Goal: Task Accomplishment & Management: Manage account settings

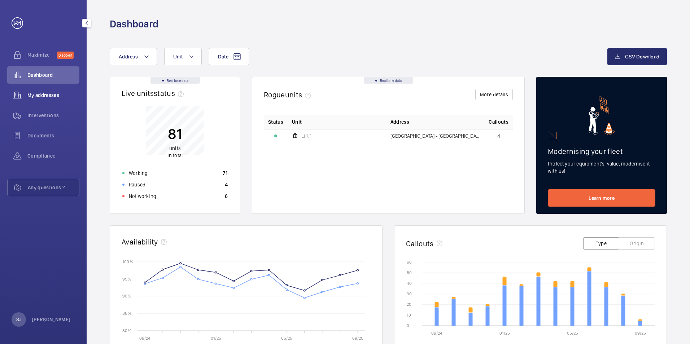
click at [48, 97] on span "My addresses" at bounding box center [53, 95] width 52 height 7
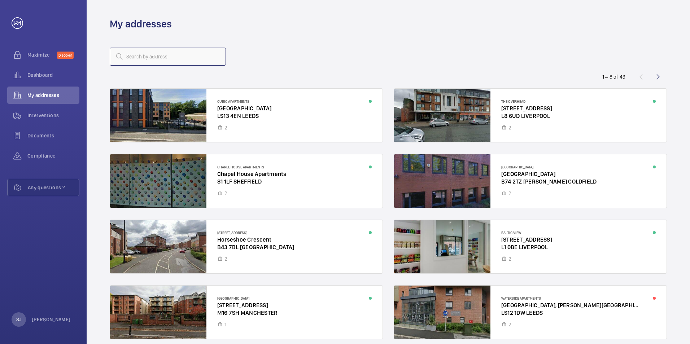
click at [162, 52] on input "text" at bounding box center [168, 57] width 116 height 18
type input "B"
click at [583, 258] on div at bounding box center [530, 246] width 272 height 53
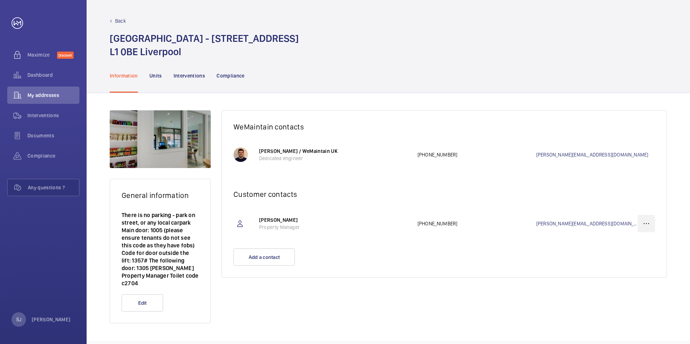
click at [650, 224] on wm-front-icon-button at bounding box center [646, 223] width 17 height 17
click at [632, 260] on p "Delete" at bounding box center [633, 259] width 28 height 7
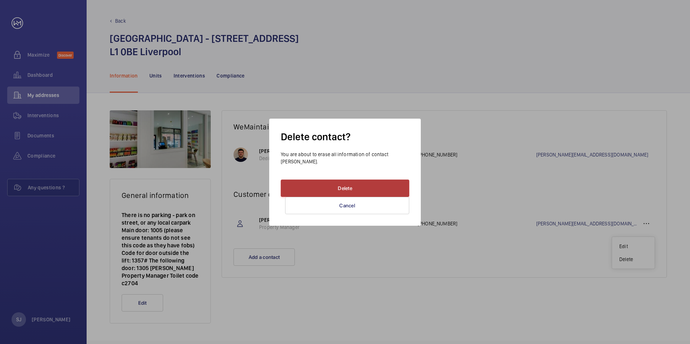
click at [386, 184] on button "Delete" at bounding box center [345, 188] width 128 height 17
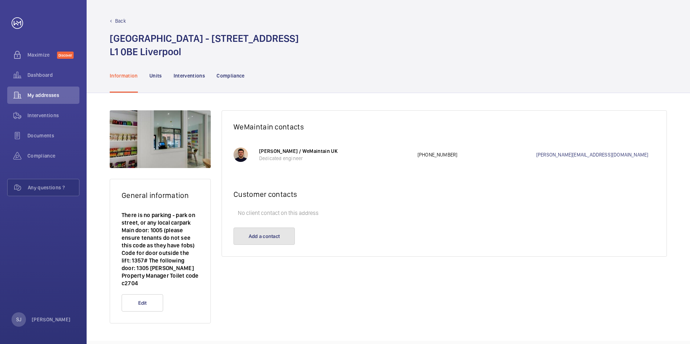
click at [283, 238] on button "Add a contact" at bounding box center [263, 236] width 61 height 17
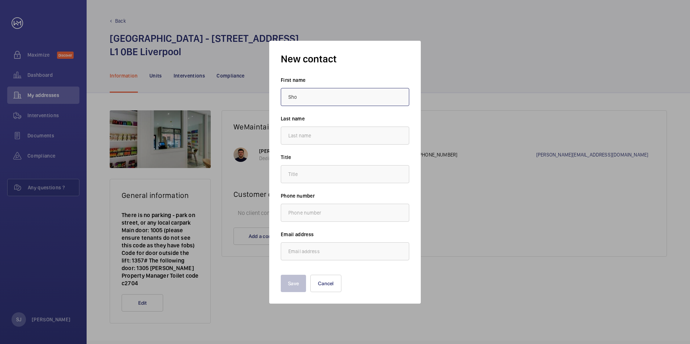
click at [338, 99] on input "Sho" at bounding box center [345, 97] width 128 height 18
type input "Sophie"
click at [360, 142] on input "text" at bounding box center [345, 136] width 128 height 18
type input "Jaques"
click at [346, 178] on input "text" at bounding box center [345, 174] width 128 height 18
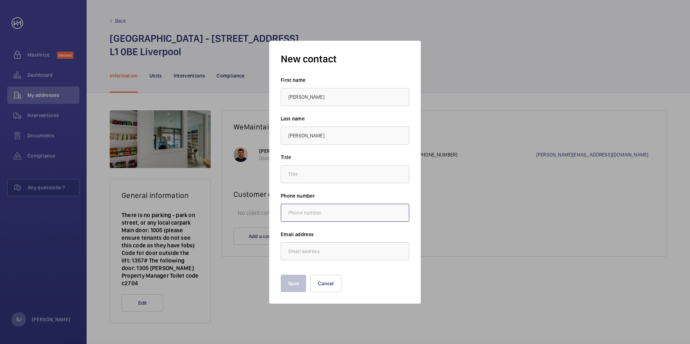
click at [344, 215] on input "text" at bounding box center [345, 213] width 128 height 18
click at [288, 249] on input "email" at bounding box center [345, 251] width 128 height 18
drag, startPoint x: 315, startPoint y: 253, endPoint x: 311, endPoint y: 252, distance: 3.9
click at [315, 253] on input "email" at bounding box center [345, 251] width 128 height 18
paste input "s.jaques@hc-gb.com"
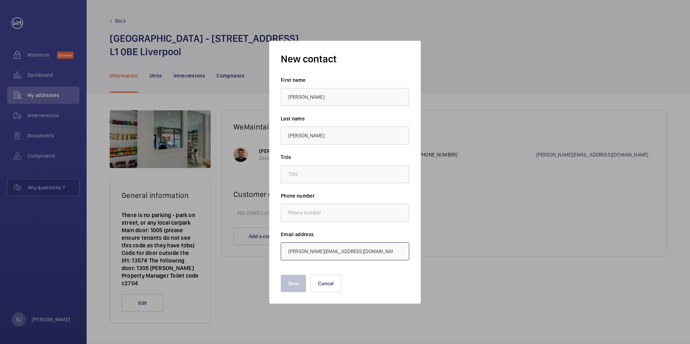
type input "s.jaques@hc-gb.com"
click at [334, 210] on input "text" at bounding box center [345, 213] width 128 height 18
click at [384, 168] on input "text" at bounding box center [345, 174] width 128 height 18
type input "."
click at [292, 284] on button "Save" at bounding box center [293, 283] width 25 height 17
